Goal: Transaction & Acquisition: Purchase product/service

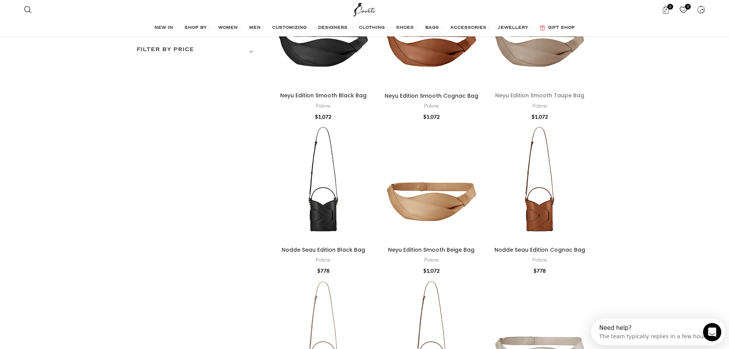
click at [547, 93] on link "Neyu Edition Smooth Taupe Bag" at bounding box center [539, 95] width 89 height 8
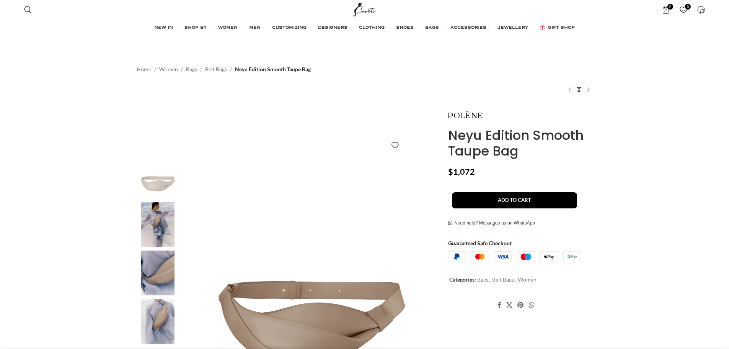
drag, startPoint x: 163, startPoint y: 319, endPoint x: 155, endPoint y: 279, distance: 40.2
click at [163, 317] on img at bounding box center [158, 321] width 47 height 45
click at [155, 279] on img at bounding box center [158, 272] width 47 height 45
